Goal: Task Accomplishment & Management: Complete application form

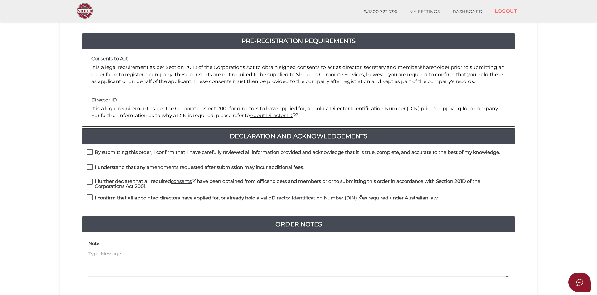
scroll to position [62, 0]
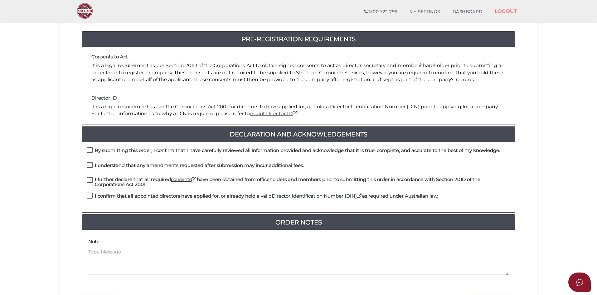
click at [90, 150] on label "By submitting this order, I confirm that I have carefully reviewed all informat…" at bounding box center [293, 152] width 413 height 8
checkbox input "true"
click at [91, 165] on label "I understand that any amendments requested after submission may incur additiona…" at bounding box center [195, 167] width 217 height 8
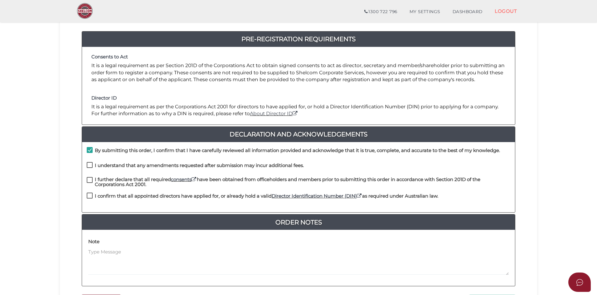
checkbox input "true"
click at [90, 181] on label "I further declare that all required consents have been obtained from officehold…" at bounding box center [298, 181] width 423 height 8
checkbox input "true"
click at [90, 198] on label "I confirm that all appointed directors have applied for, or already hold a vali…" at bounding box center [262, 197] width 351 height 8
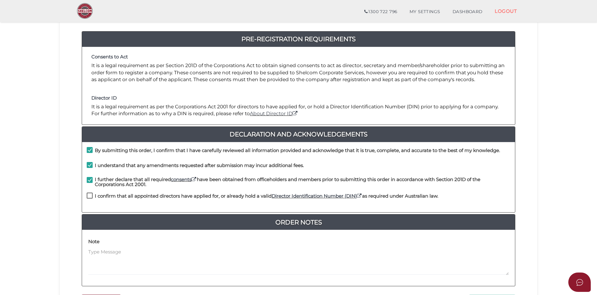
checkbox input "true"
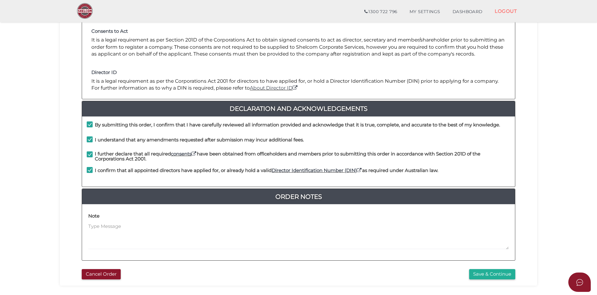
scroll to position [125, 0]
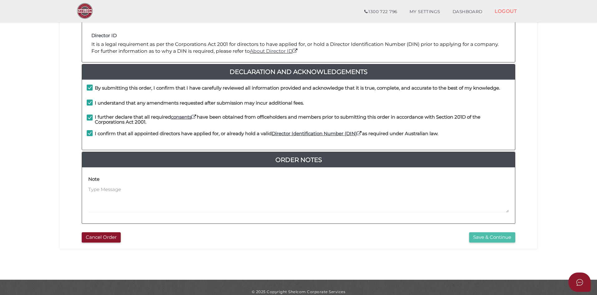
click at [489, 236] on button "Save & Continue" at bounding box center [492, 237] width 46 height 10
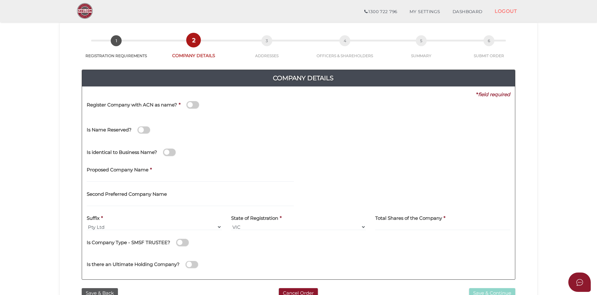
scroll to position [31, 0]
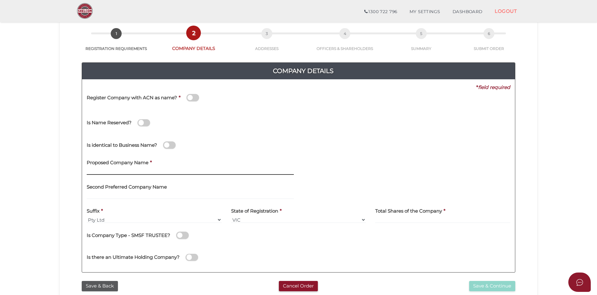
click at [122, 169] on input "text" at bounding box center [190, 171] width 207 height 7
type input "Security A"
click at [116, 195] on input "text" at bounding box center [190, 195] width 207 height 7
drag, startPoint x: 293, startPoint y: 219, endPoint x: 289, endPoint y: 222, distance: 4.9
click at [293, 219] on select "VIC ACT NSW NT QLD TAS WA SA" at bounding box center [298, 219] width 135 height 7
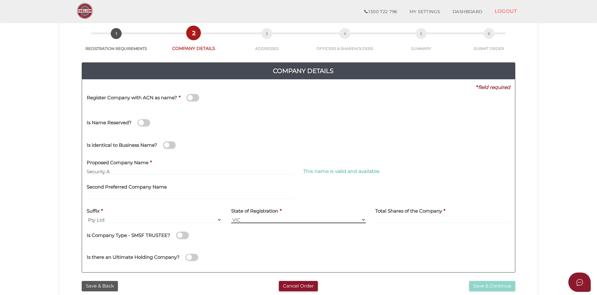
select select "[GEOGRAPHIC_DATA]"
click at [231, 216] on select "VIC ACT NSW NT QLD TAS WA SA" at bounding box center [298, 219] width 135 height 7
click at [409, 220] on input at bounding box center [442, 219] width 135 height 7
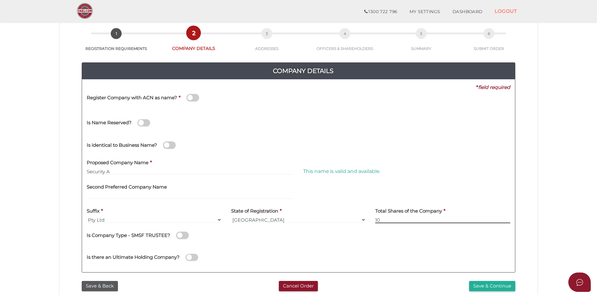
type input "10"
click at [405, 238] on div "Is Company Type - SMSF TRUSTEE?" at bounding box center [298, 234] width 423 height 13
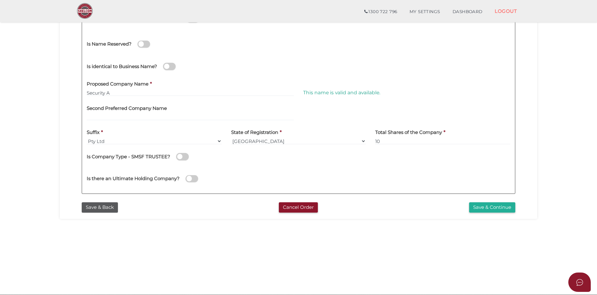
scroll to position [125, 0]
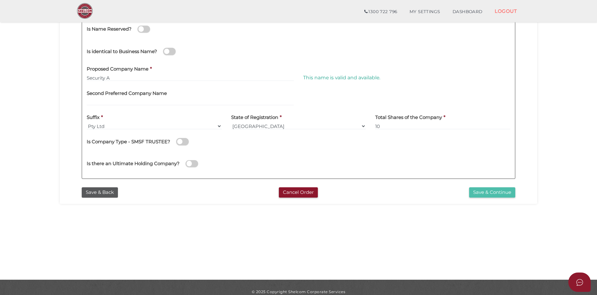
click at [478, 191] on button "Save & Continue" at bounding box center [492, 192] width 46 height 10
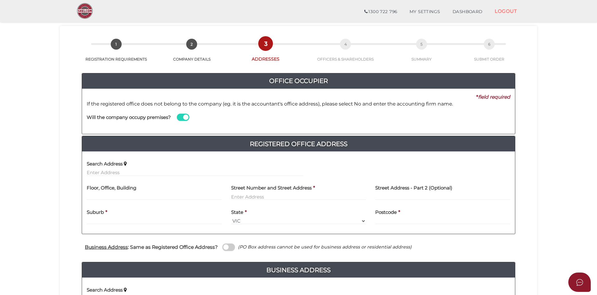
scroll to position [31, 0]
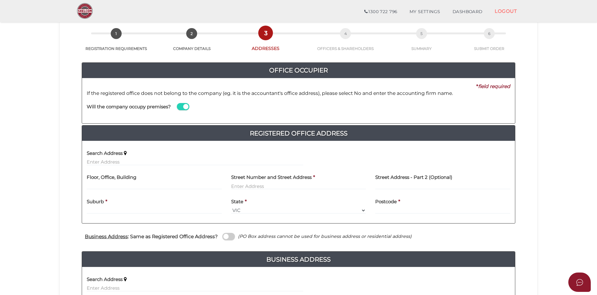
click at [183, 106] on span at bounding box center [183, 106] width 12 height 7
click at [0, 0] on input "checkbox" at bounding box center [0, 0] width 0 height 0
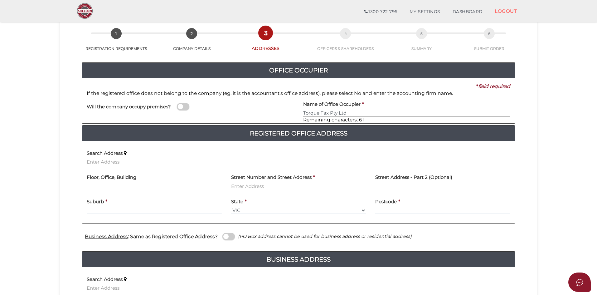
type input "Torque Tax Pty Ltd"
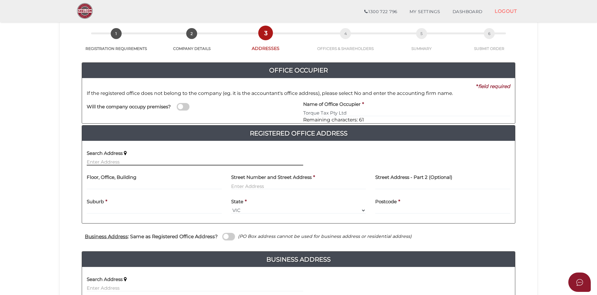
click at [145, 162] on input "text" at bounding box center [195, 161] width 216 height 7
click at [145, 164] on input "L" at bounding box center [195, 161] width 216 height 7
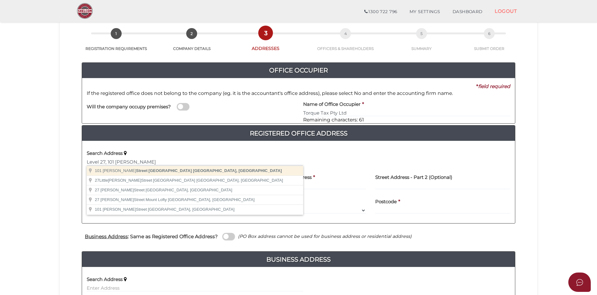
type input "101 Collins Street, Melbourne VIC, Australia"
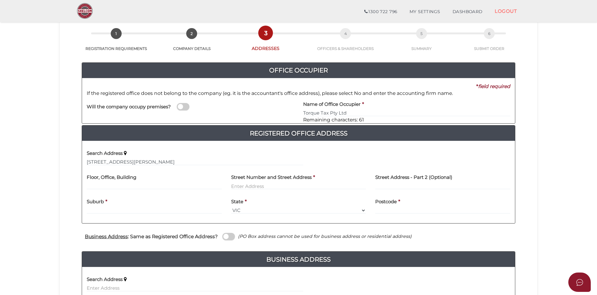
type input "101 Collins Street"
type input "Melbourne"
select select "VIC"
type input "3000"
click at [156, 186] on input "text" at bounding box center [154, 185] width 135 height 7
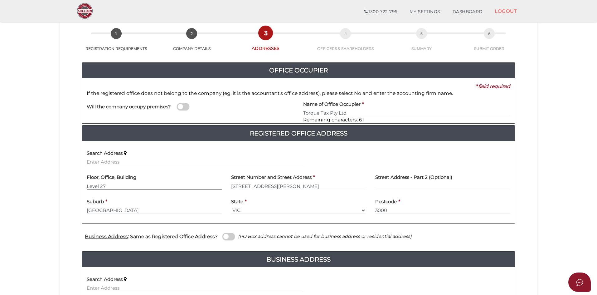
scroll to position [62, 0]
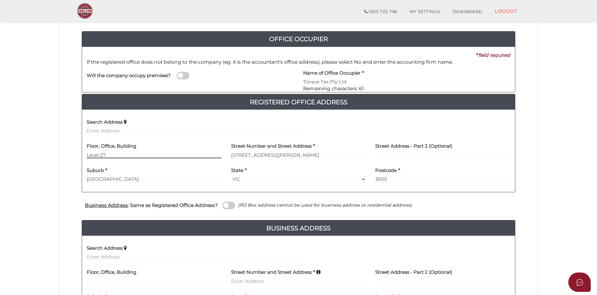
type input "Level 27"
click at [228, 206] on span at bounding box center [228, 204] width 12 height 7
click at [0, 0] on input "checkbox" at bounding box center [0, 0] width 0 height 0
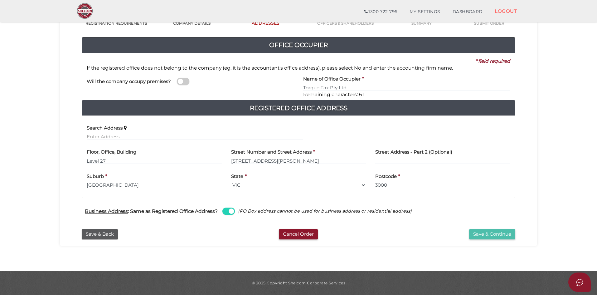
click at [492, 235] on button "Save & Continue" at bounding box center [492, 234] width 46 height 10
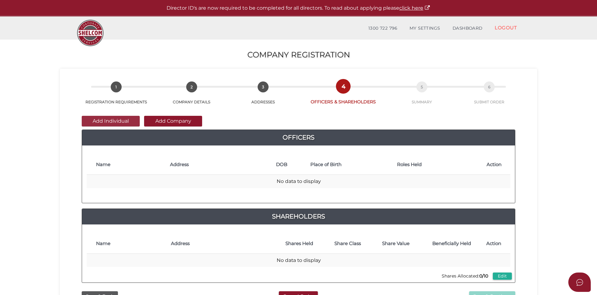
click at [122, 118] on button "Add Individual" at bounding box center [111, 121] width 58 height 11
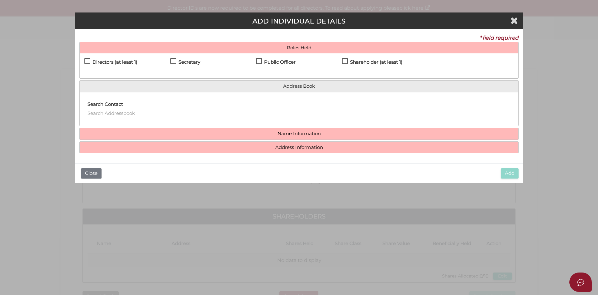
click at [89, 60] on label "Directors (at least 1)" at bounding box center [110, 64] width 53 height 8
checkbox input "true"
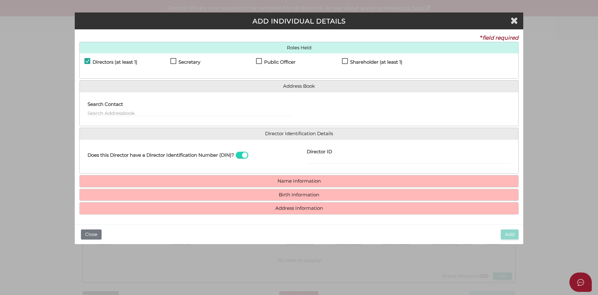
click at [174, 60] on label "Secretary" at bounding box center [186, 64] width 30 height 8
checkbox input "true"
click at [260, 61] on label "Public Officer" at bounding box center [276, 64] width 40 height 8
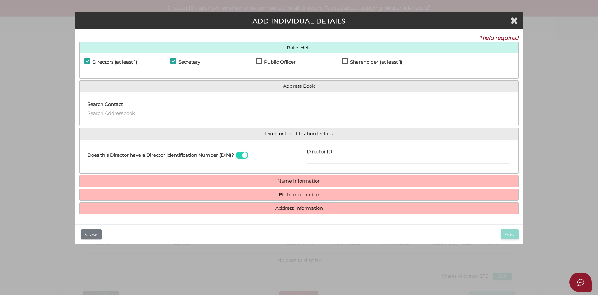
checkbox input "true"
click at [344, 61] on label "Shareholder (at least 1)" at bounding box center [372, 64] width 60 height 8
checkbox input "true"
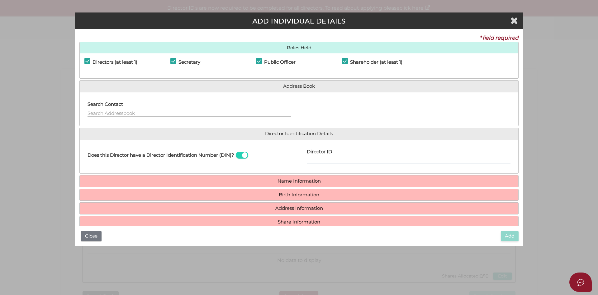
click at [141, 109] on input "text" at bounding box center [190, 112] width 204 height 7
click at [124, 113] on input "text" at bounding box center [190, 112] width 204 height 7
click at [127, 112] on input "text" at bounding box center [190, 112] width 204 height 7
click at [126, 112] on input "text" at bounding box center [190, 112] width 204 height 7
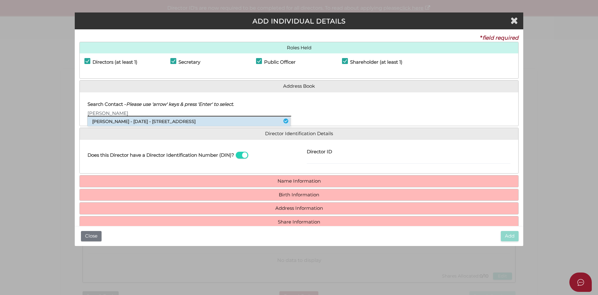
type input "[PERSON_NAME]"
click at [129, 120] on li "Ilana Muradyan - 04/01/1984 - 42 Dresden Drive, Waterways, VIC, 3195" at bounding box center [189, 121] width 203 height 9
type input "[PERSON_NAME]"
type input "Muradyan"
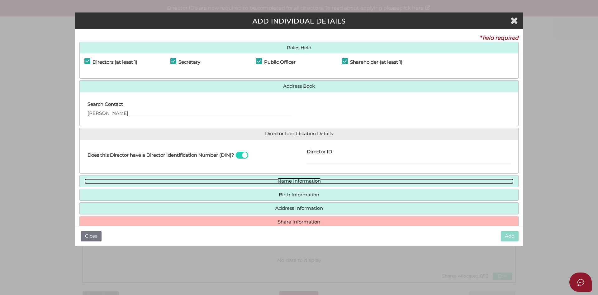
click at [291, 183] on link "Name Information" at bounding box center [299, 180] width 430 height 5
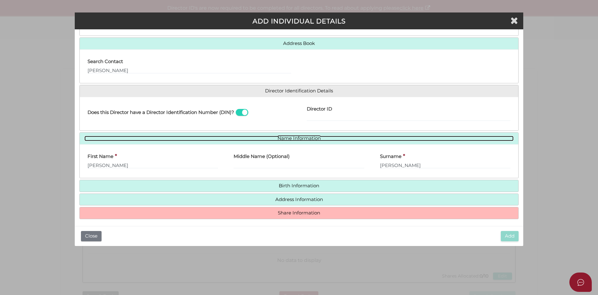
scroll to position [46, 0]
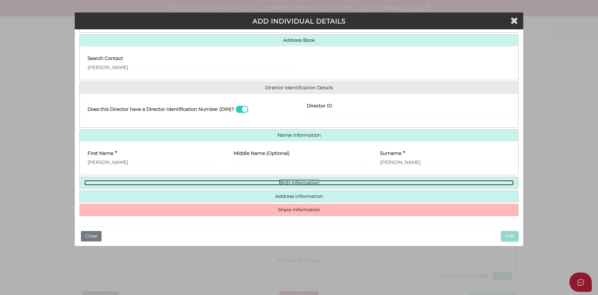
click at [293, 182] on link "Birth Information" at bounding box center [299, 182] width 430 height 5
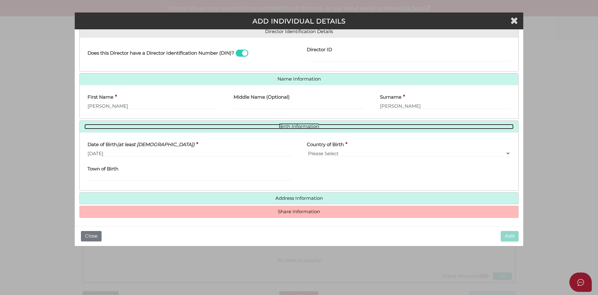
scroll to position [104, 0]
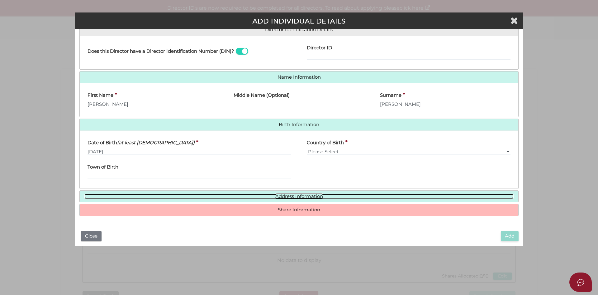
click at [292, 196] on link "Address Information" at bounding box center [299, 196] width 430 height 5
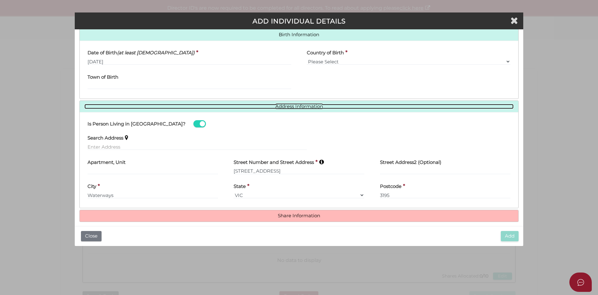
scroll to position [199, 0]
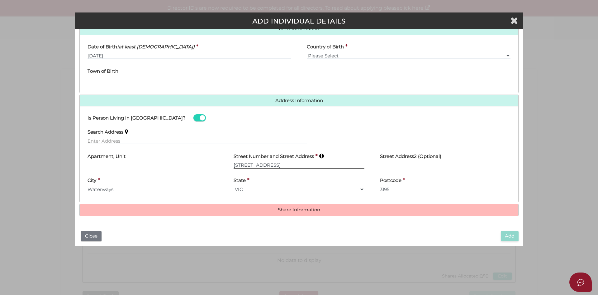
drag, startPoint x: 291, startPoint y: 163, endPoint x: 205, endPoint y: 165, distance: 86.4
click at [205, 165] on div "Apartment, Unit Street Number and Street Address * 42 Dresden Drive Street Addr…" at bounding box center [299, 161] width 439 height 24
type input "25 Isla"
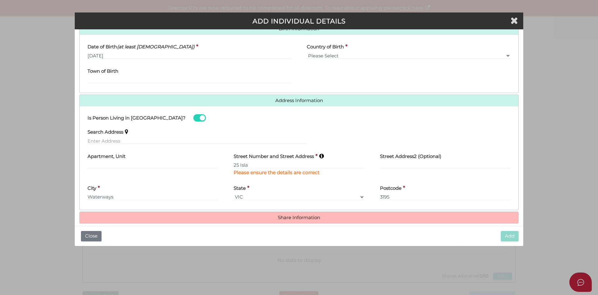
click at [287, 182] on div "State * VIC ACT NSW NT QLD TAS WA SA" at bounding box center [299, 190] width 131 height 20
click at [263, 166] on input "25 Isla" at bounding box center [299, 164] width 131 height 7
click at [268, 164] on input "25 Isla" at bounding box center [299, 164] width 131 height 7
click at [123, 140] on input "text" at bounding box center [197, 140] width 219 height 7
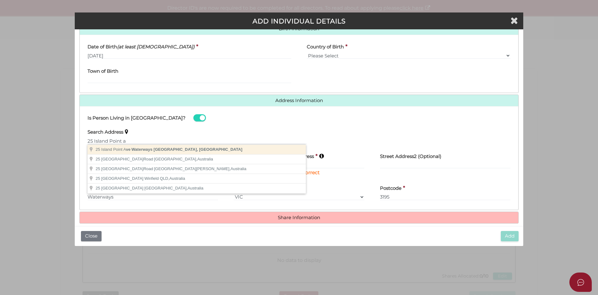
type input "25 Island Point Ave, Waterways VIC, Australia"
type input "25 Island Point Avenue"
type input "Waterways"
select select "VIC"
type input "3195"
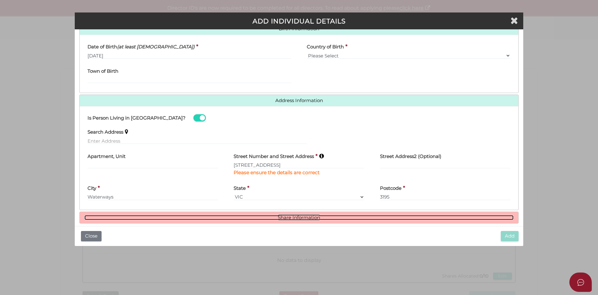
click at [311, 217] on link "Share Information" at bounding box center [299, 217] width 430 height 5
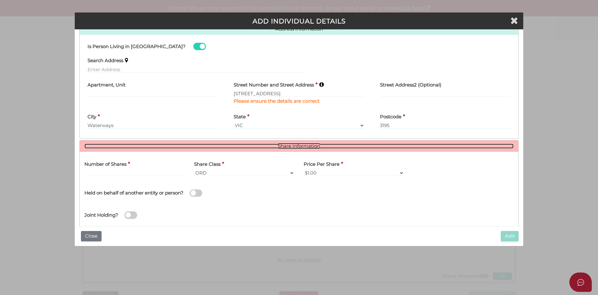
scroll to position [283, 0]
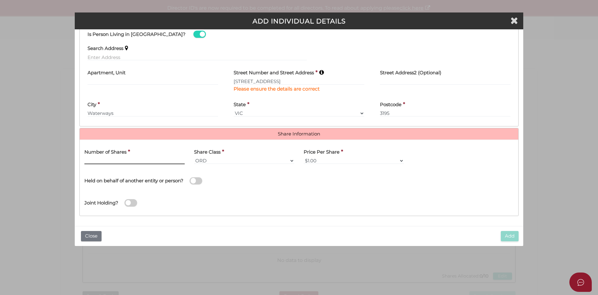
click at [156, 160] on input "text" at bounding box center [134, 160] width 100 height 7
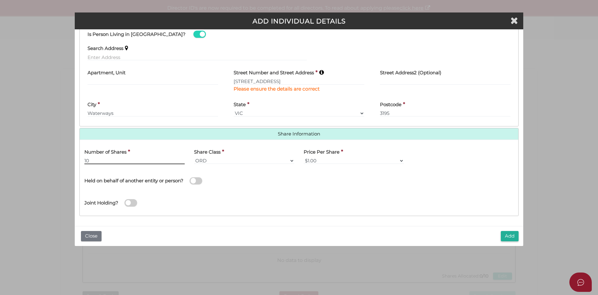
type input "10"
click at [197, 180] on span at bounding box center [196, 180] width 12 height 7
click at [0, 0] on input "checkbox" at bounding box center [0, 0] width 0 height 0
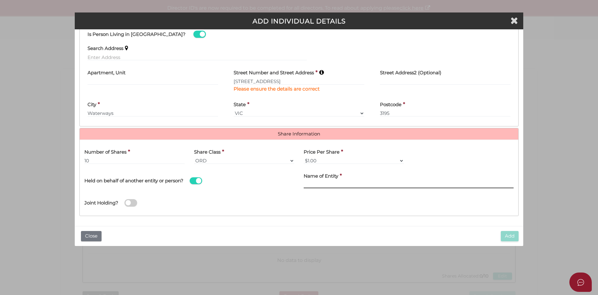
click at [321, 182] on input "Name of Entity" at bounding box center [409, 184] width 210 height 7
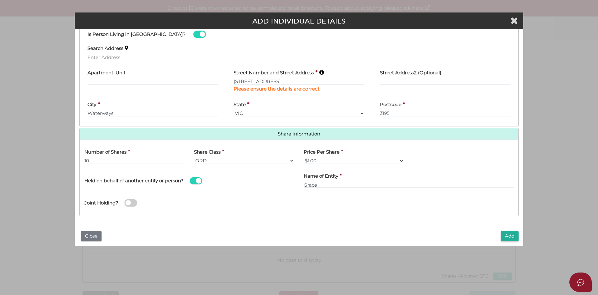
click at [335, 184] on input "Grace" at bounding box center [409, 184] width 210 height 7
type input "Grace Hae Jee Jung"
click at [346, 195] on div "Joint Holding?" at bounding box center [299, 200] width 439 height 20
click at [507, 232] on button "Add" at bounding box center [510, 236] width 18 height 10
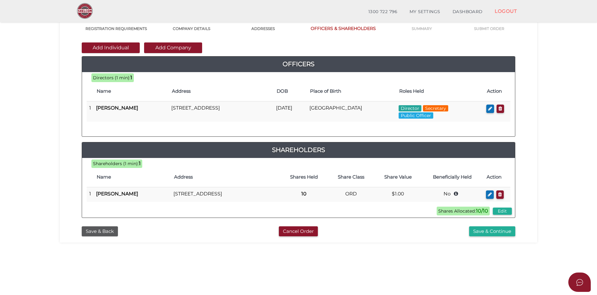
scroll to position [62, 0]
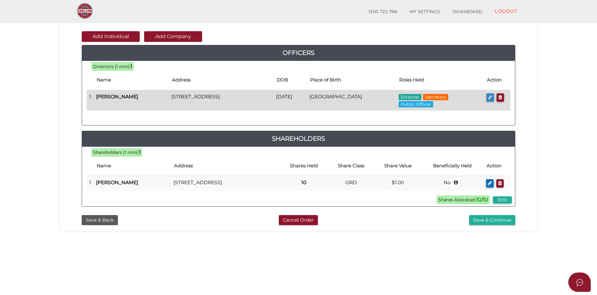
click at [490, 96] on icon "button" at bounding box center [490, 97] width 4 height 5
checkbox input "true"
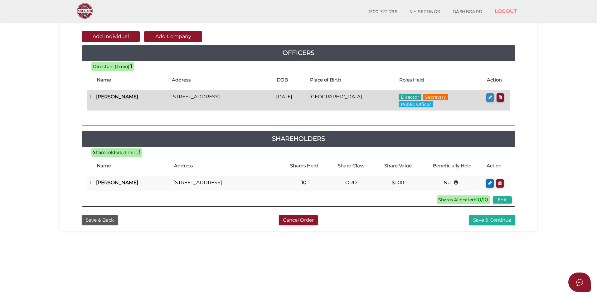
type input "0"
type input "[PERSON_NAME]"
type input "Muradyan"
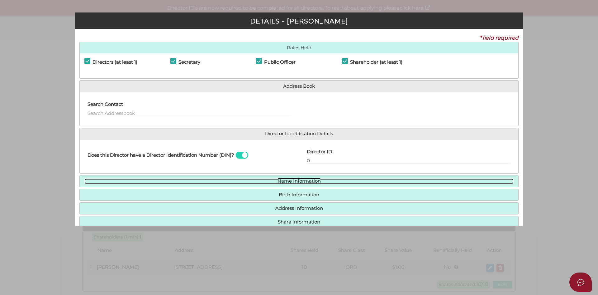
click at [316, 179] on link "Name Information" at bounding box center [299, 180] width 430 height 5
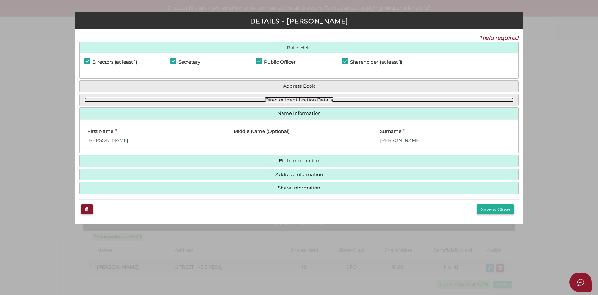
click at [315, 100] on link "Director Identification Details" at bounding box center [299, 99] width 430 height 5
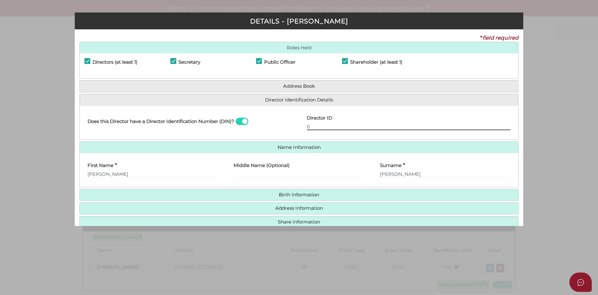
click at [319, 127] on input "0" at bounding box center [409, 126] width 204 height 7
click at [316, 129] on input "text" at bounding box center [409, 126] width 204 height 7
type input "036878827084189"
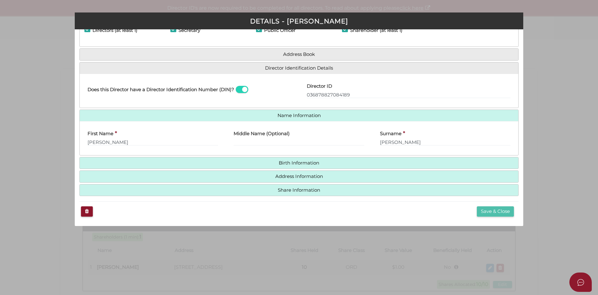
click at [504, 211] on button "Save & Close" at bounding box center [495, 211] width 37 height 10
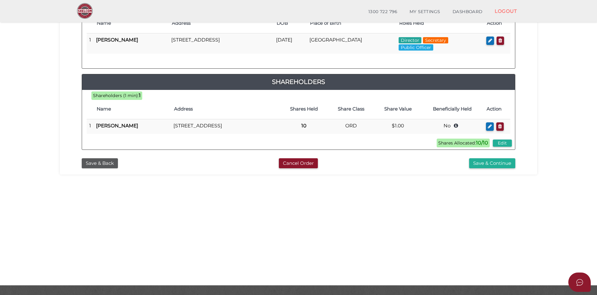
scroll to position [125, 0]
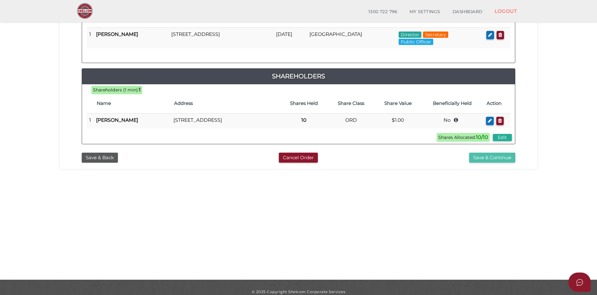
click at [500, 163] on button "Save & Continue" at bounding box center [492, 157] width 46 height 10
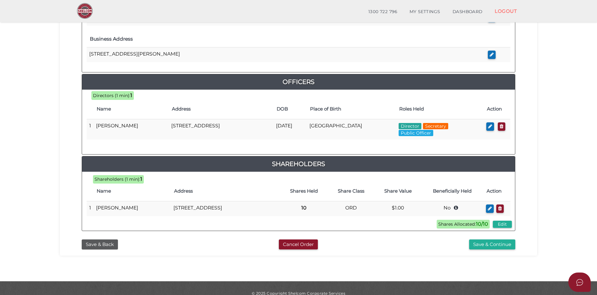
scroll to position [257, 0]
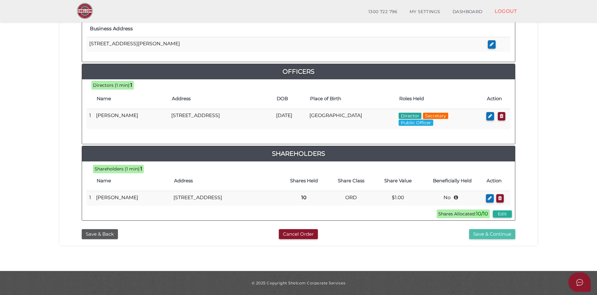
click at [487, 233] on button "Save & Continue" at bounding box center [492, 234] width 46 height 10
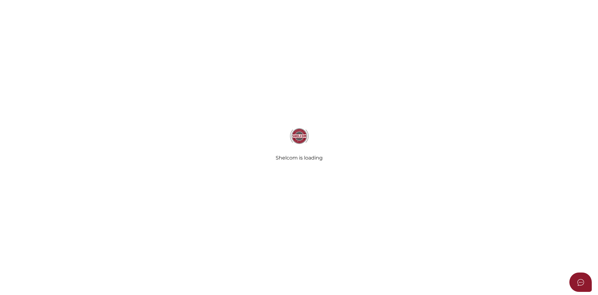
radio input "true"
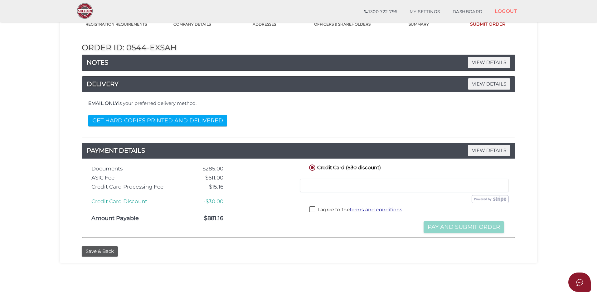
scroll to position [62, 0]
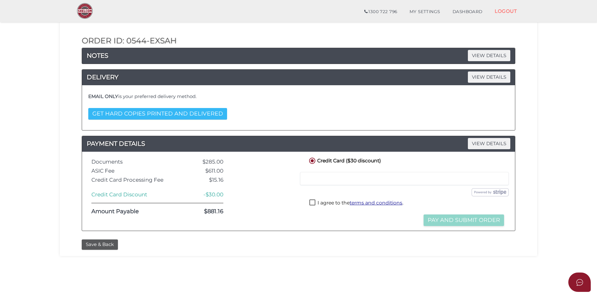
click at [197, 112] on button "GET HARD COPIES PRINTED AND DELIVERED" at bounding box center [157, 114] width 139 height 12
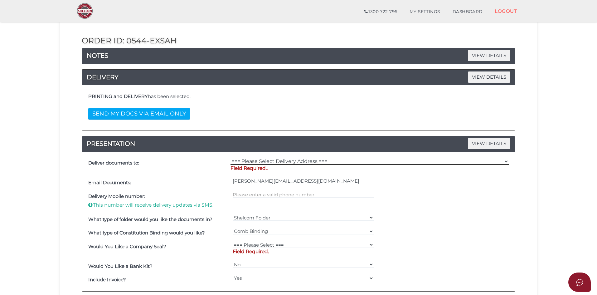
click at [266, 160] on select "=== Please Select Delivery Address === (User Address - [PERSON_NAME]) [STREET_A…" at bounding box center [369, 161] width 278 height 7
select select "0"
click at [230, 158] on select "=== Please Select Delivery Address === (User Address - [PERSON_NAME]) [STREET_A…" at bounding box center [369, 161] width 278 height 7
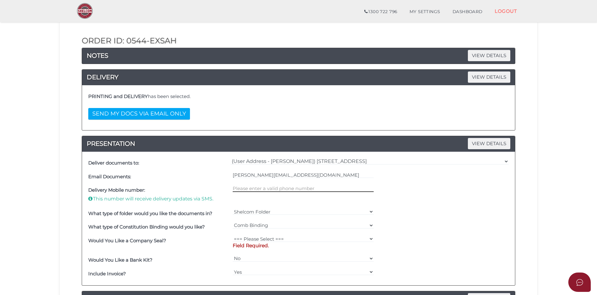
click at [289, 190] on input "text" at bounding box center [303, 188] width 141 height 7
type input "0481988028"
click at [454, 199] on div "Delivery Mobile number: This number will receive delivery updates via SMS. [PHO…" at bounding box center [298, 194] width 423 height 23
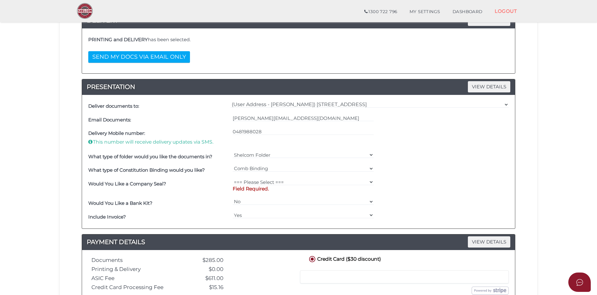
scroll to position [156, 0]
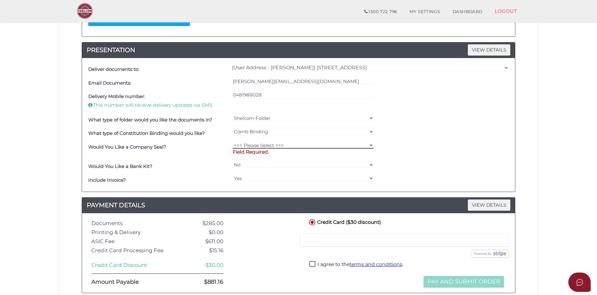
click at [276, 145] on select "=== Please Select === Fold Seal $50 No Seal" at bounding box center [303, 145] width 141 height 7
select select "0"
click at [233, 142] on select "=== Please Select === Fold Seal $50 No Seal" at bounding box center [303, 145] width 141 height 7
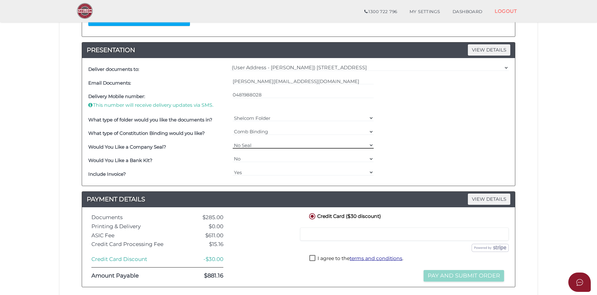
scroll to position [187, 0]
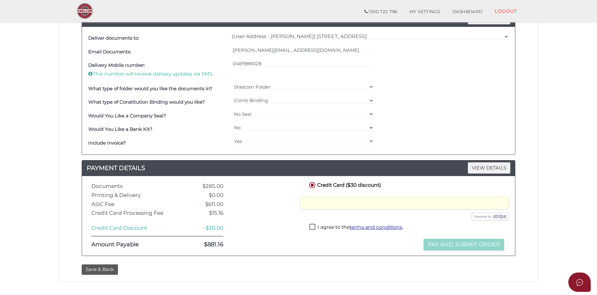
click at [311, 225] on label "I agree to the terms and conditions ." at bounding box center [356, 227] width 94 height 8
checkbox input "true"
click at [461, 245] on button "Pay and Submit Order" at bounding box center [463, 244] width 80 height 12
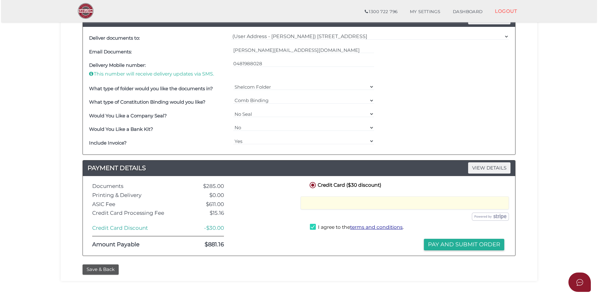
scroll to position [0, 0]
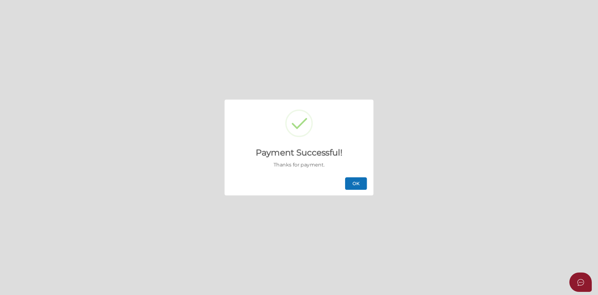
click at [360, 183] on button "OK" at bounding box center [356, 183] width 22 height 12
